Goal: Information Seeking & Learning: Learn about a topic

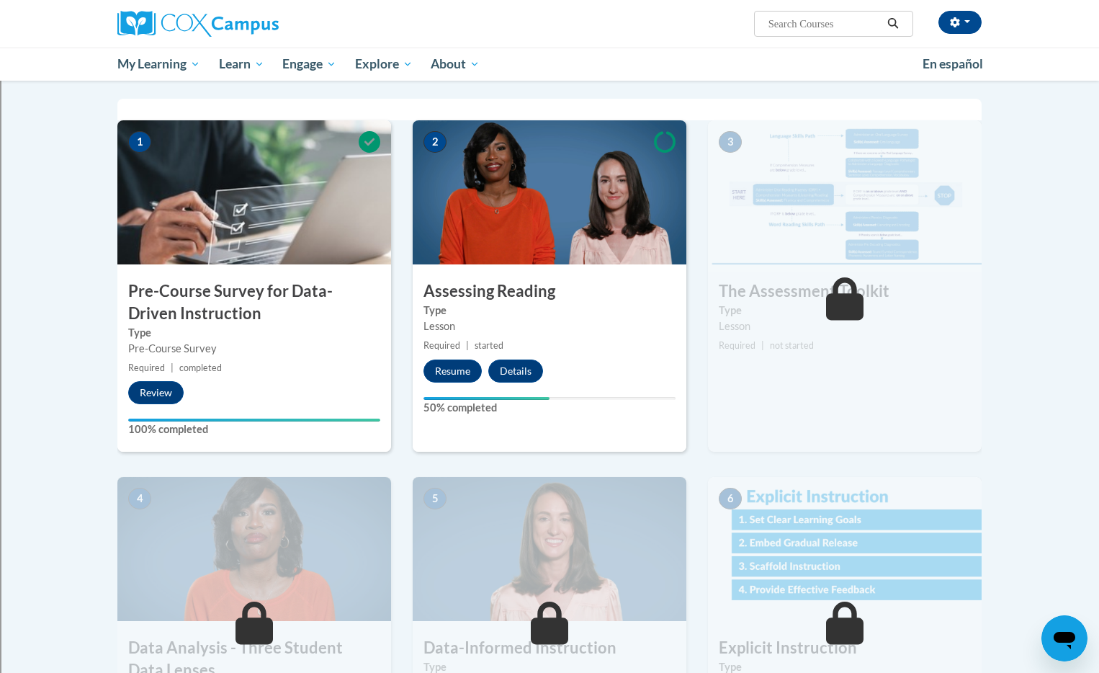
scroll to position [287, 0]
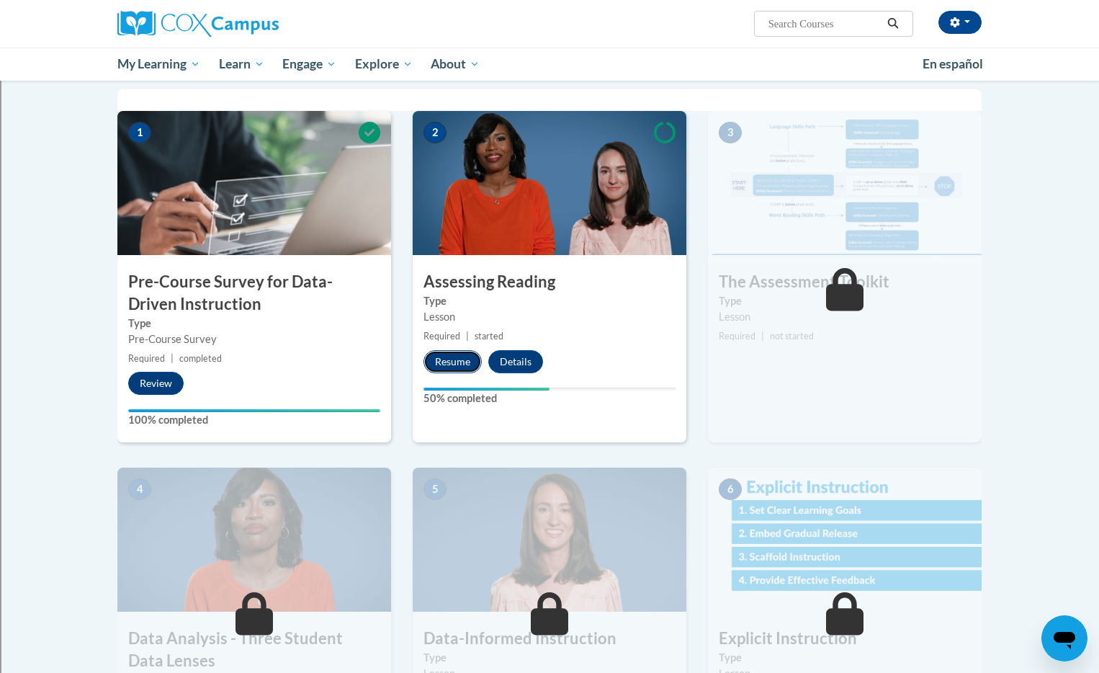
click at [454, 363] on button "Resume" at bounding box center [452, 361] width 58 height 23
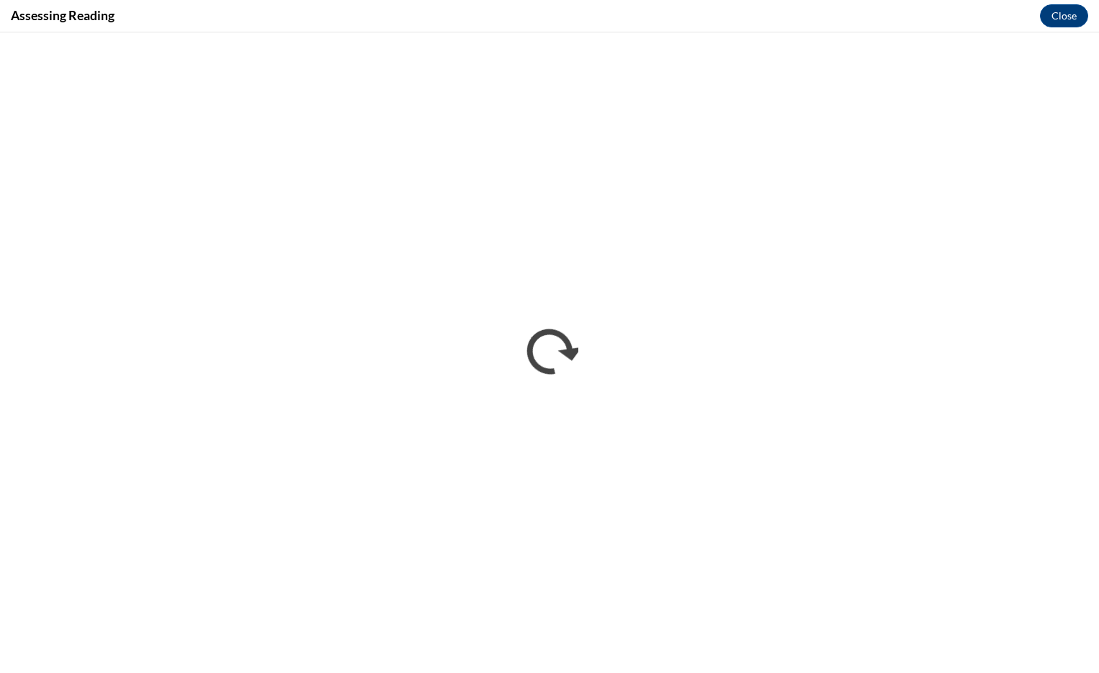
scroll to position [0, 0]
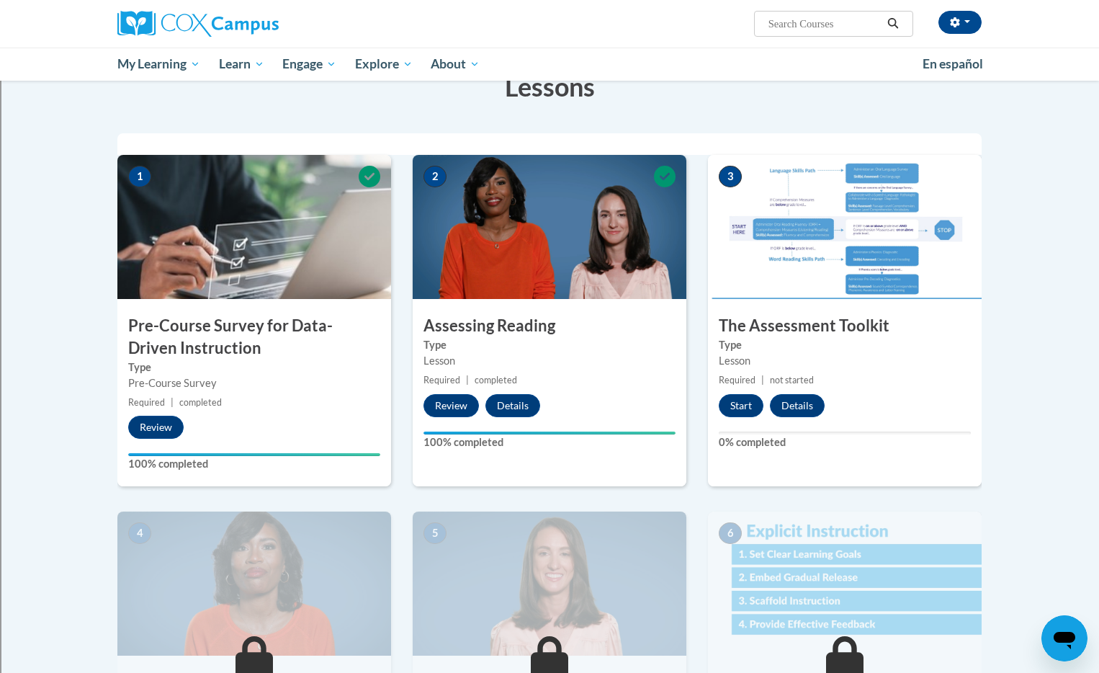
scroll to position [249, 0]
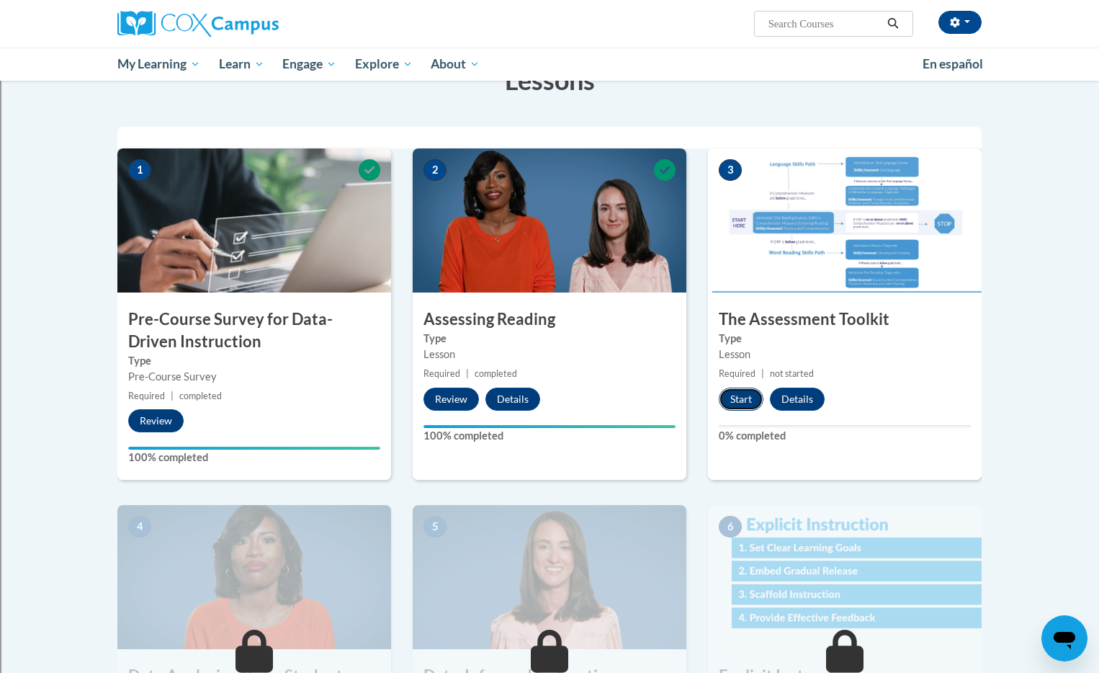
click at [742, 402] on button "Start" at bounding box center [741, 398] width 45 height 23
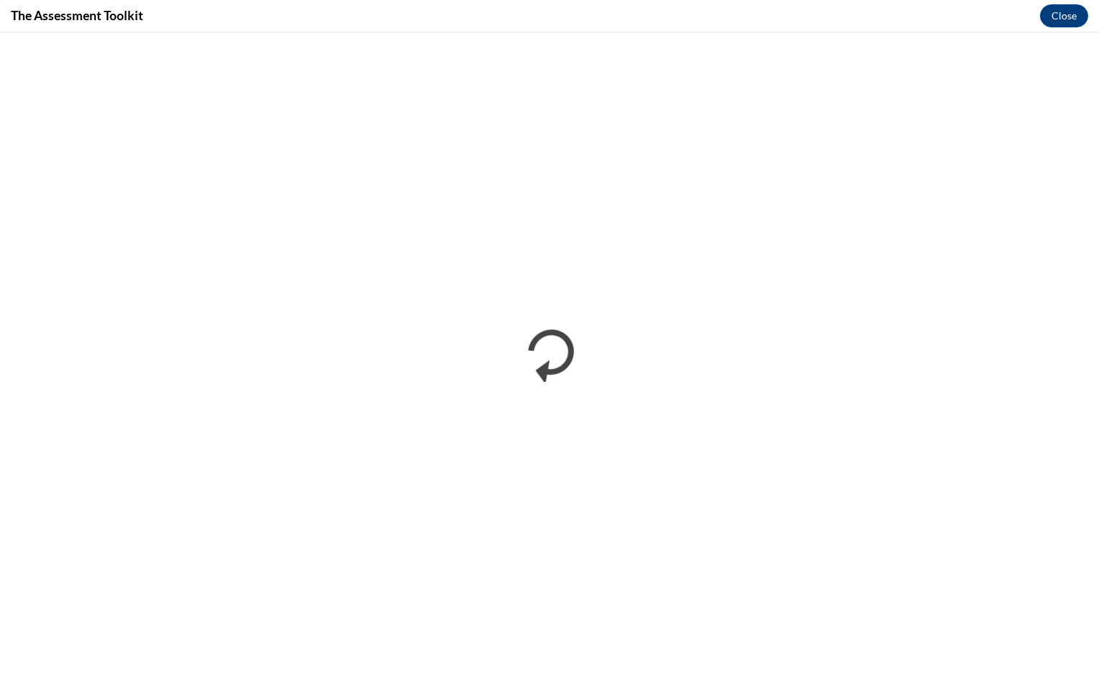
scroll to position [0, 0]
